Goal: Information Seeking & Learning: Learn about a topic

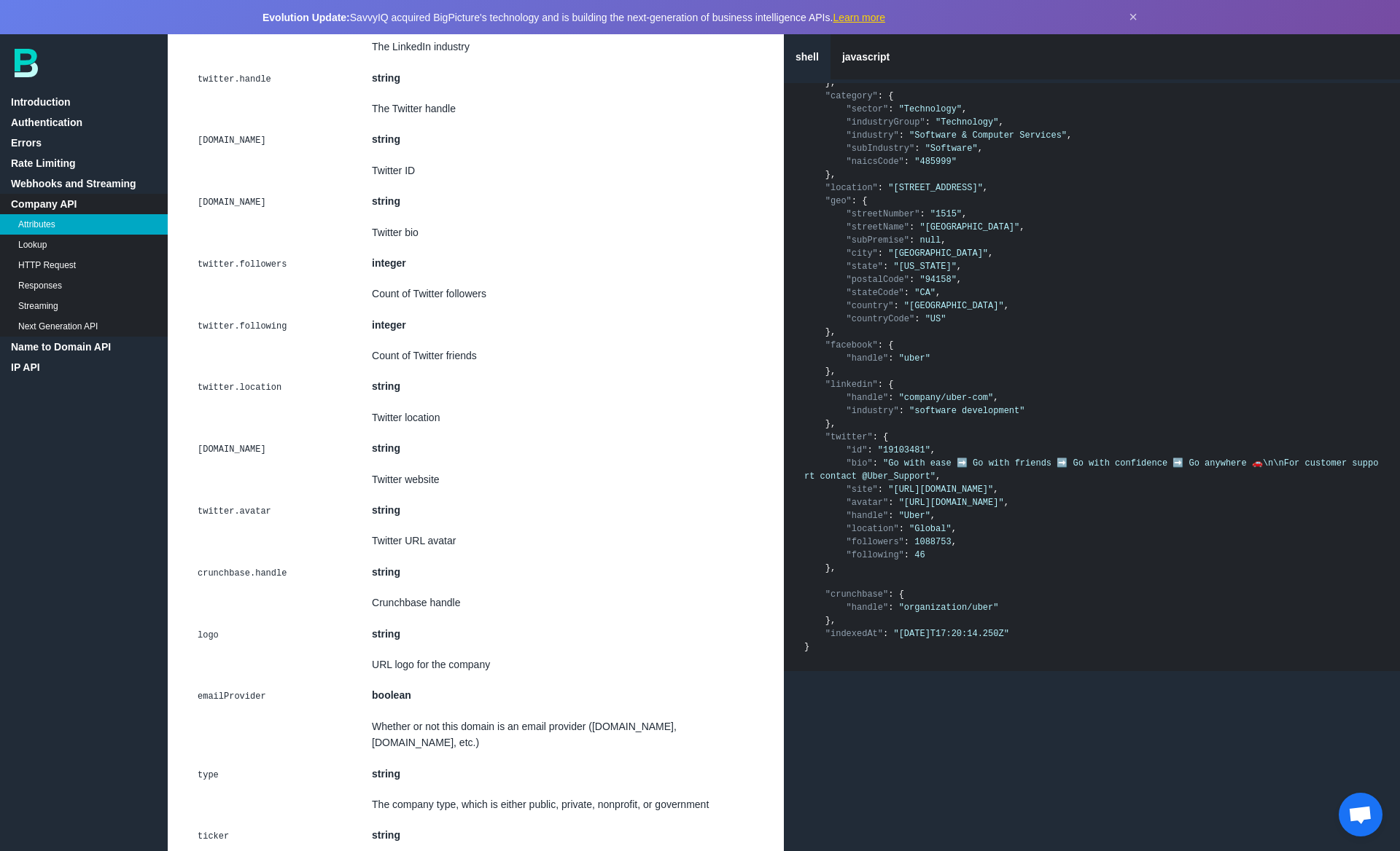
scroll to position [5189, 0]
